Goal: Task Accomplishment & Management: Use online tool/utility

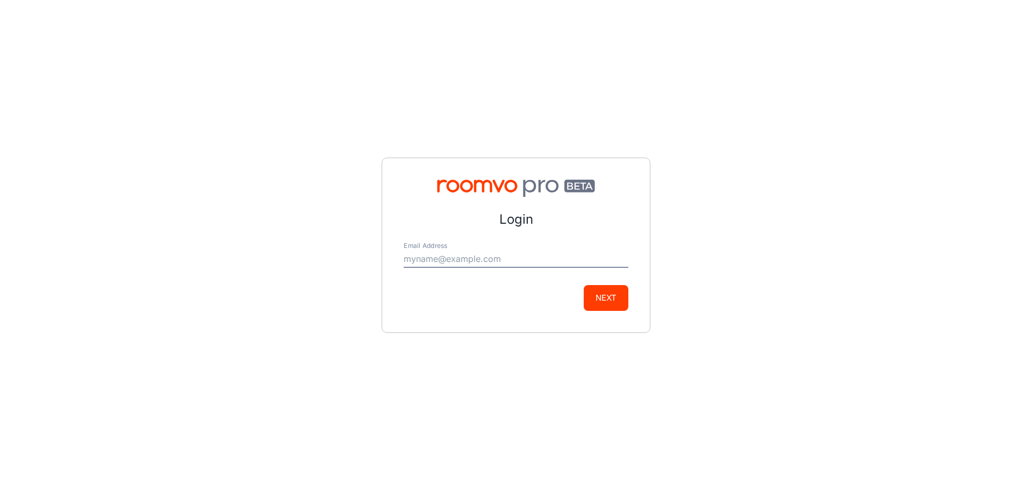
click at [450, 261] on input "Email Address" at bounding box center [516, 258] width 225 height 17
type input "[PERSON_NAME][EMAIL_ADDRESS][DOMAIN_NAME]"
click at [600, 294] on button "Next" at bounding box center [606, 298] width 45 height 26
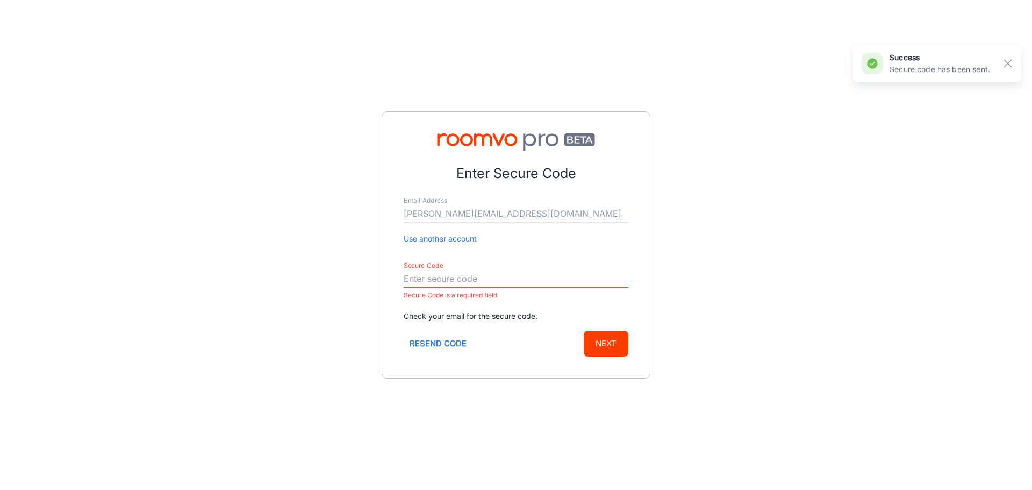
paste input "710092"
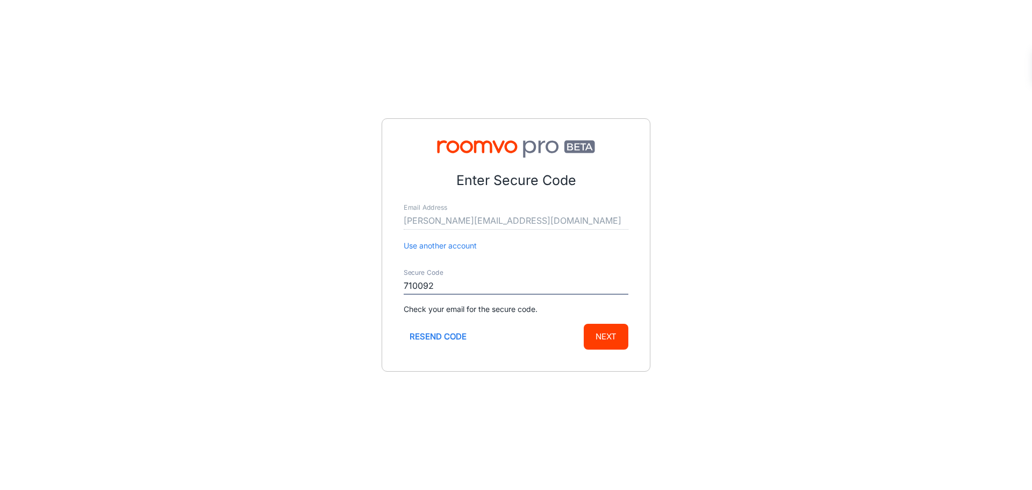
type input "710092"
click at [584, 324] on button "Next" at bounding box center [606, 337] width 45 height 26
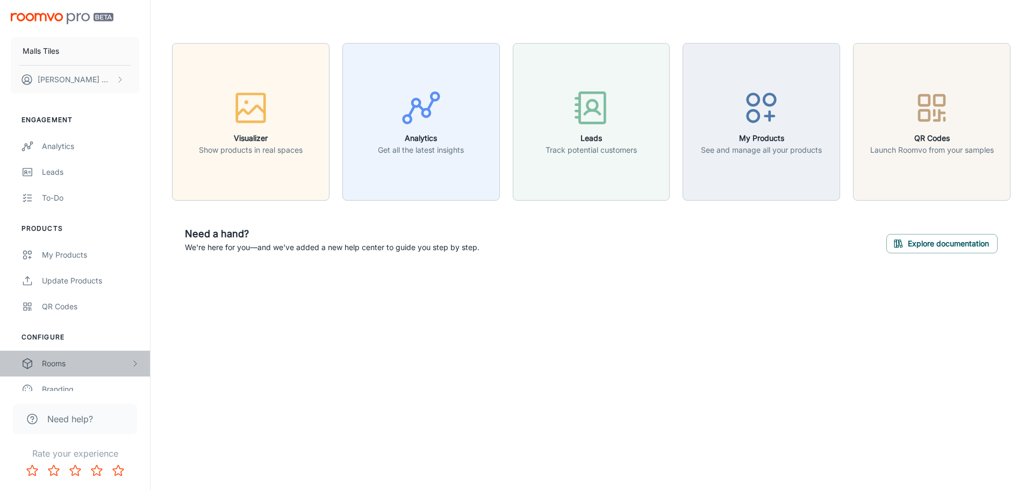
click at [77, 369] on div "Rooms" at bounding box center [86, 363] width 89 height 12
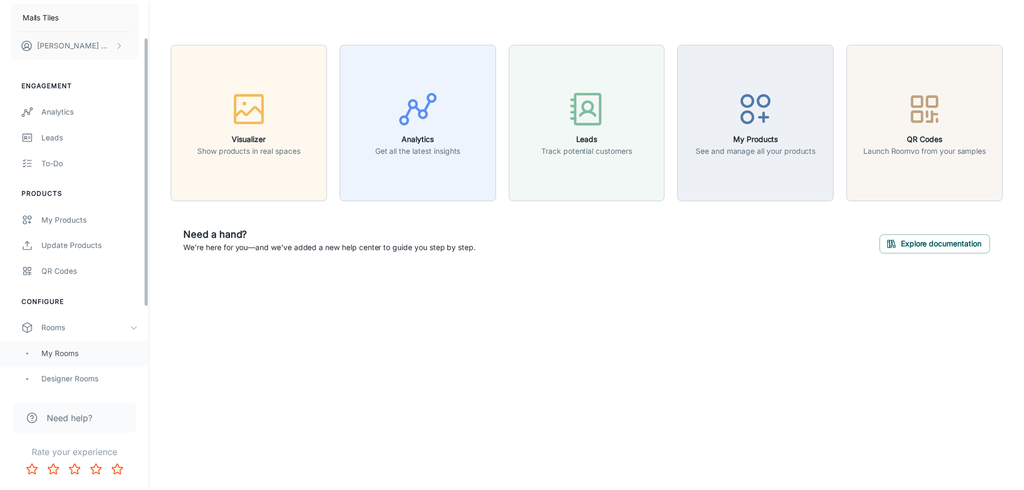
scroll to position [54, 0]
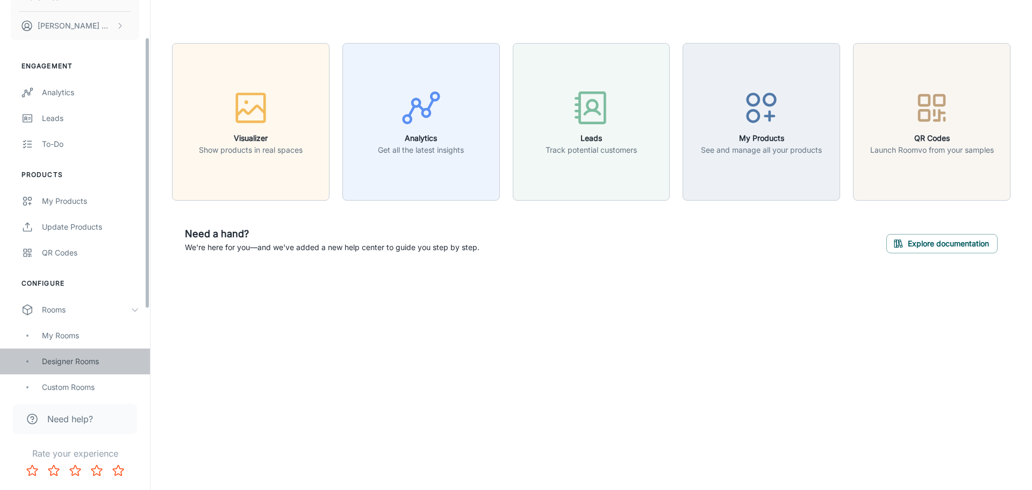
click at [80, 362] on div "Designer Rooms" at bounding box center [90, 361] width 97 height 12
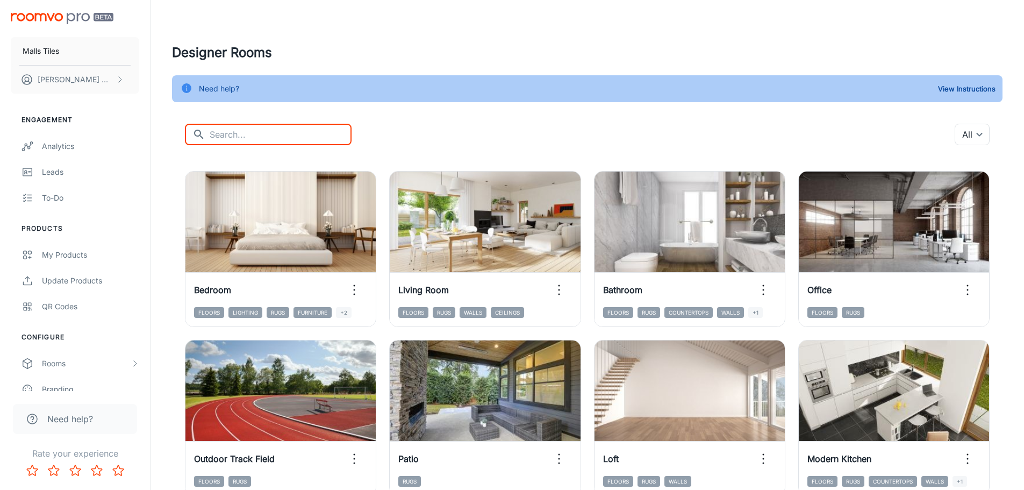
click at [261, 129] on input "text" at bounding box center [281, 134] width 142 height 21
click at [261, 129] on input "[PERSON_NAME]" at bounding box center [281, 134] width 142 height 21
drag, startPoint x: 224, startPoint y: 136, endPoint x: 269, endPoint y: 132, distance: 45.4
click at [269, 132] on input "[PERSON_NAME]" at bounding box center [281, 134] width 142 height 21
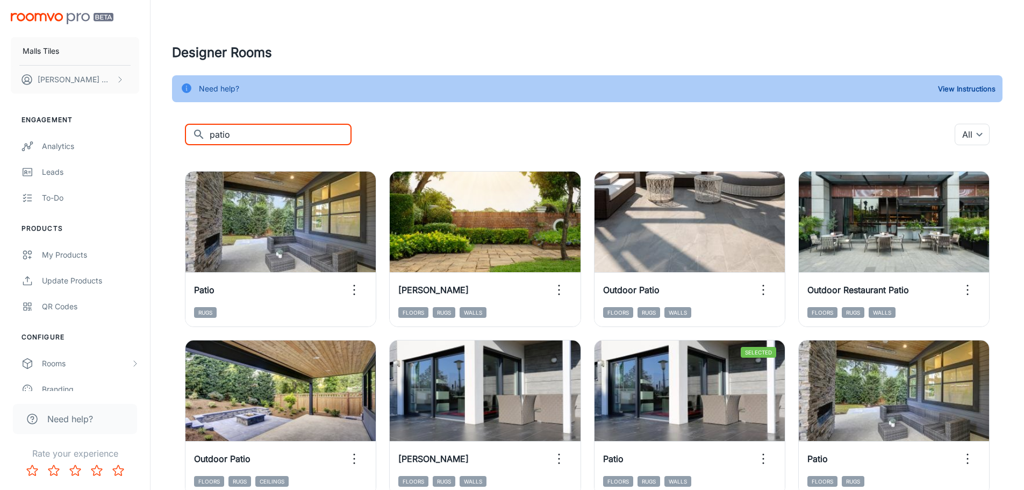
scroll to position [54, 0]
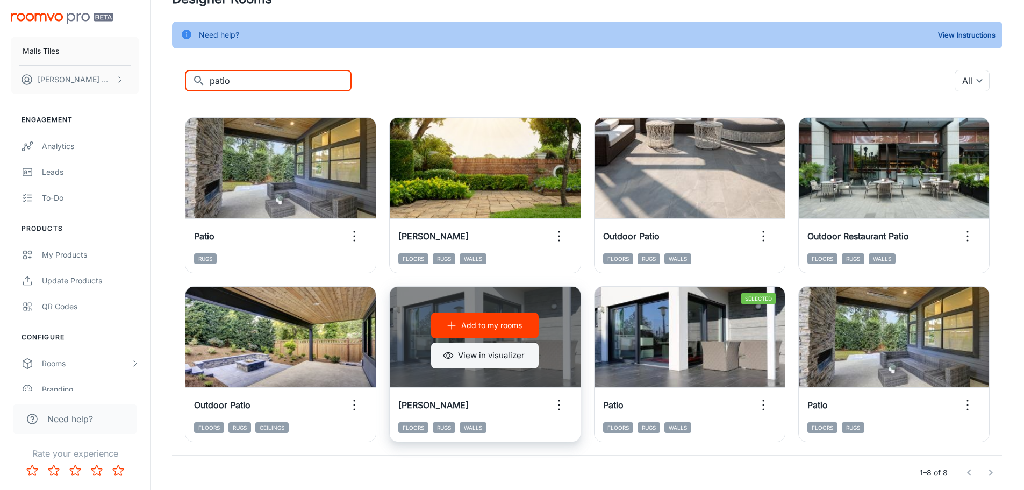
click at [503, 364] on button "View in visualizer" at bounding box center [484, 355] width 107 height 26
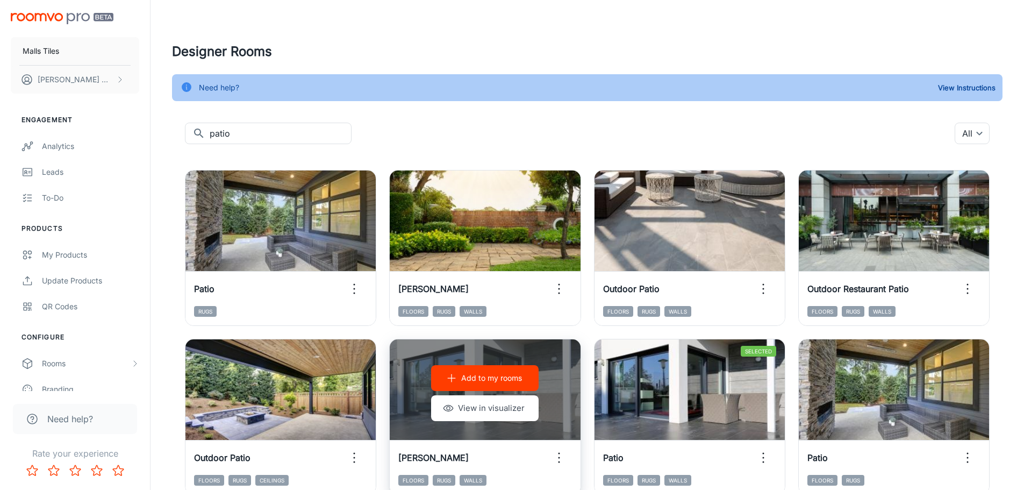
scroll to position [0, 0]
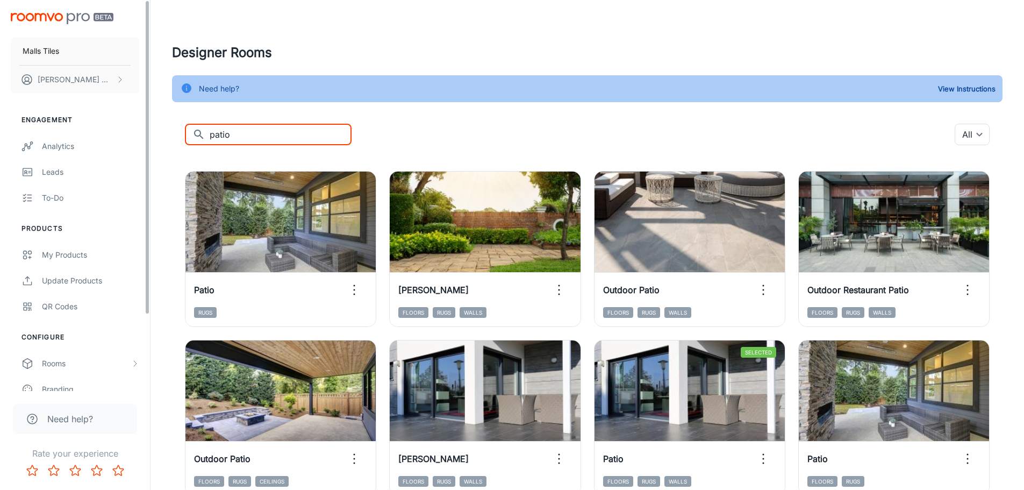
drag, startPoint x: 264, startPoint y: 131, endPoint x: 120, endPoint y: 125, distance: 144.1
click at [120, 125] on div "Malls Tiles [PERSON_NAME] Engagement Analytics Leads To-do Products My Products…" at bounding box center [512, 293] width 1024 height 586
type input "outdoor"
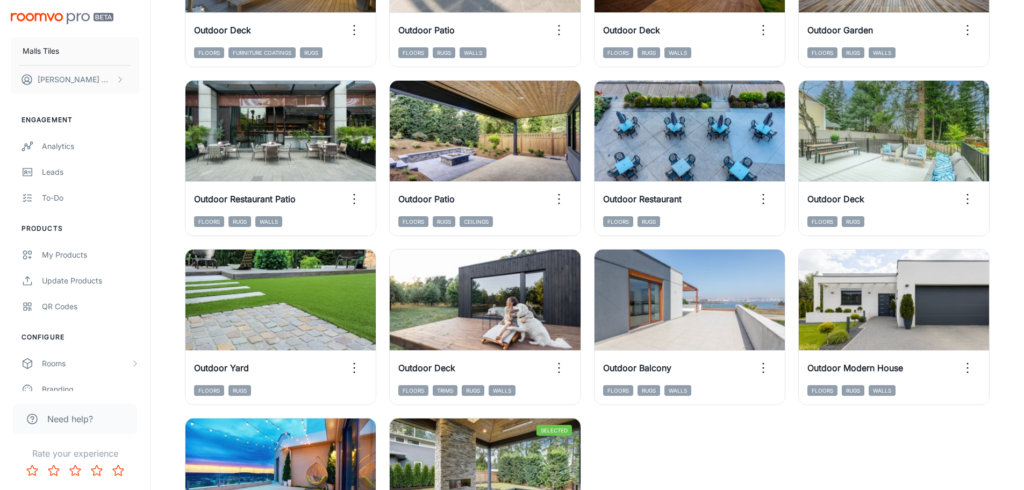
scroll to position [430, 0]
